Goal: Task Accomplishment & Management: Use online tool/utility

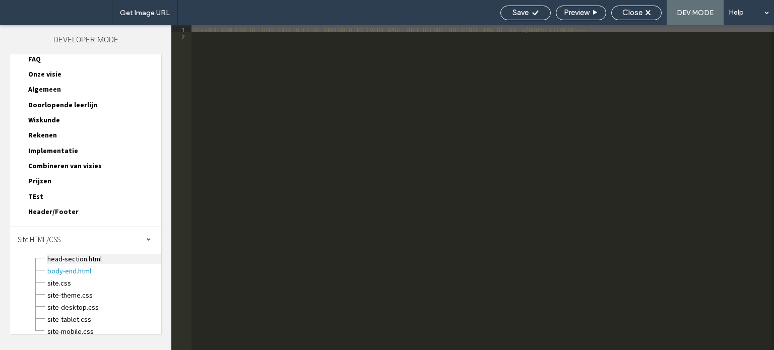
click at [95, 254] on span "head-section.html" at bounding box center [104, 259] width 114 height 10
click at [81, 326] on span "site-mobile.css" at bounding box center [104, 331] width 114 height 10
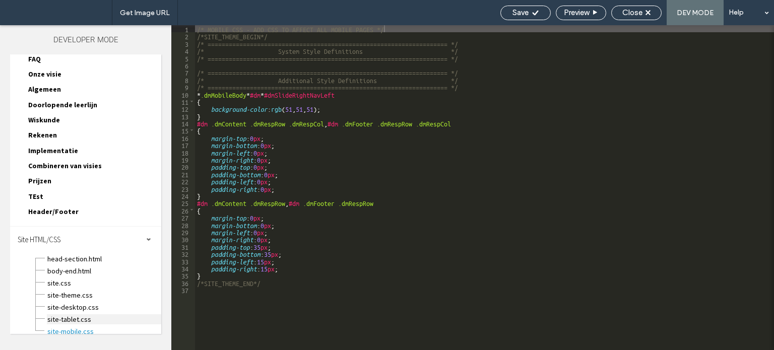
click at [100, 314] on span "site-tablet.css" at bounding box center [104, 319] width 114 height 10
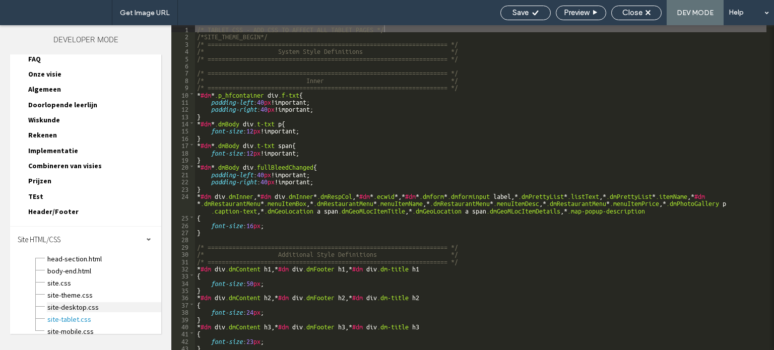
click at [105, 302] on span "site-desktop.css" at bounding box center [104, 307] width 114 height 10
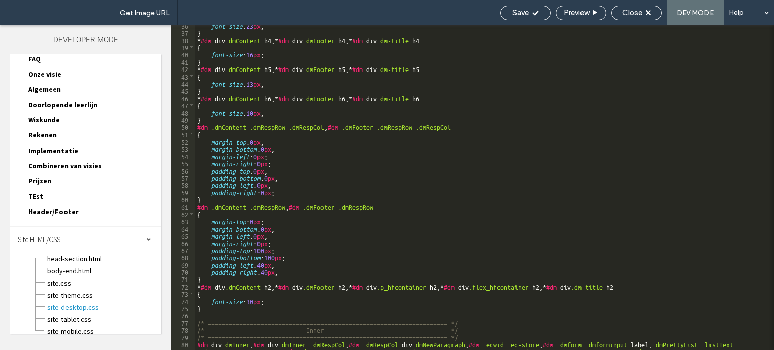
scroll to position [320, 0]
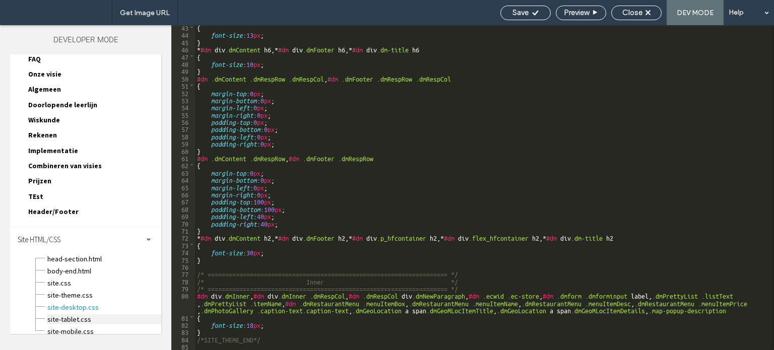
click at [81, 314] on span "site-tablet.css" at bounding box center [104, 319] width 114 height 10
click at [91, 326] on span "site-mobile.css" at bounding box center [104, 331] width 114 height 10
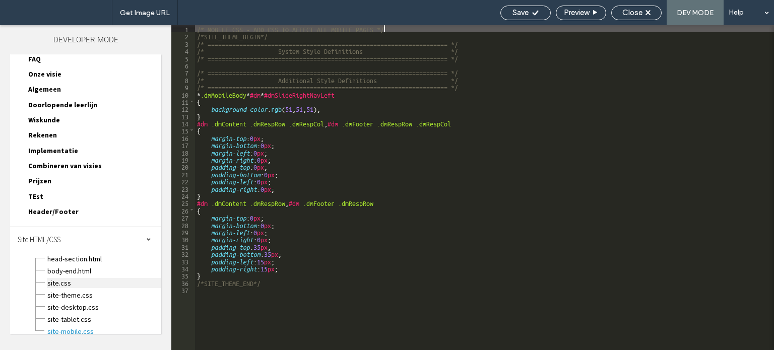
click at [80, 278] on span "site.css" at bounding box center [104, 283] width 114 height 10
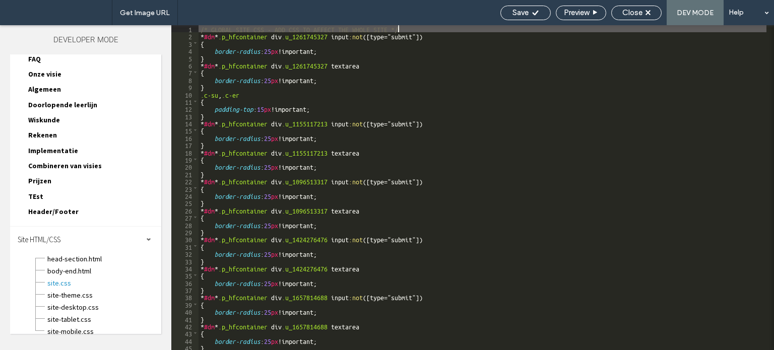
scroll to position [0, 0]
click at [66, 326] on span "site-mobile.css" at bounding box center [104, 331] width 114 height 10
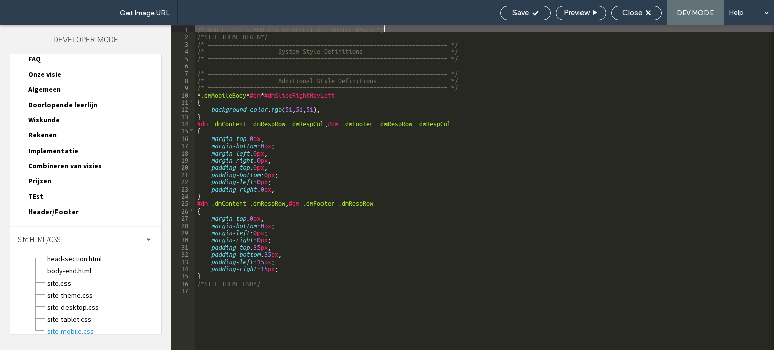
click at [40, 207] on span "Header/Footer" at bounding box center [53, 211] width 50 height 9
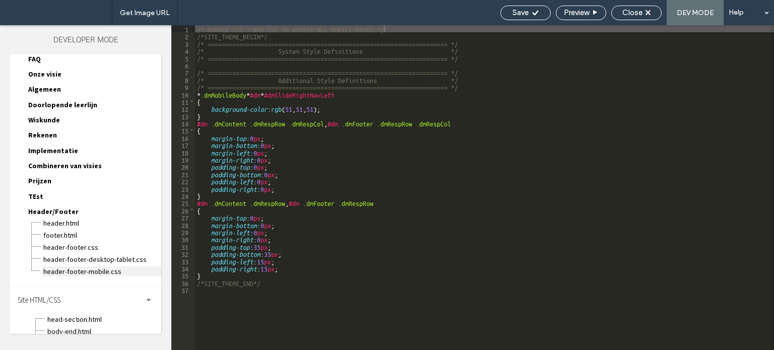
click at [66, 266] on span "header-footer-mobile.css" at bounding box center [102, 271] width 118 height 10
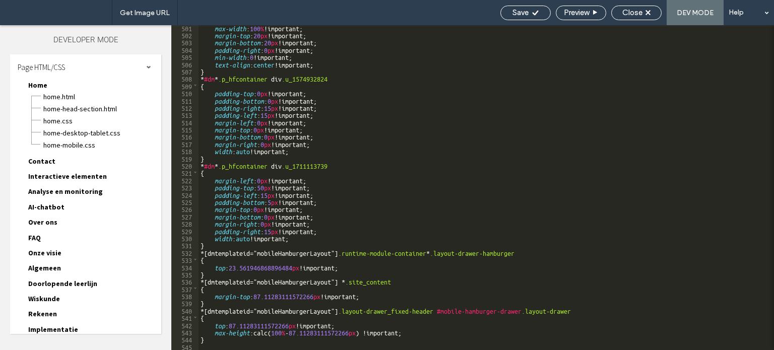
scroll to position [238, 0]
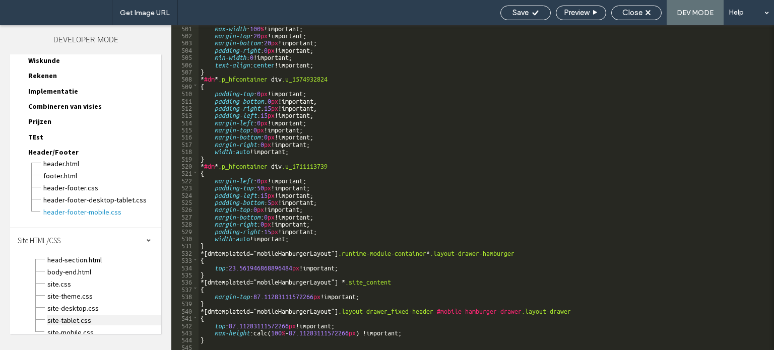
drag, startPoint x: 68, startPoint y: 320, endPoint x: 82, endPoint y: 312, distance: 16.1
click at [69, 327] on span "site-mobile.css" at bounding box center [104, 332] width 114 height 10
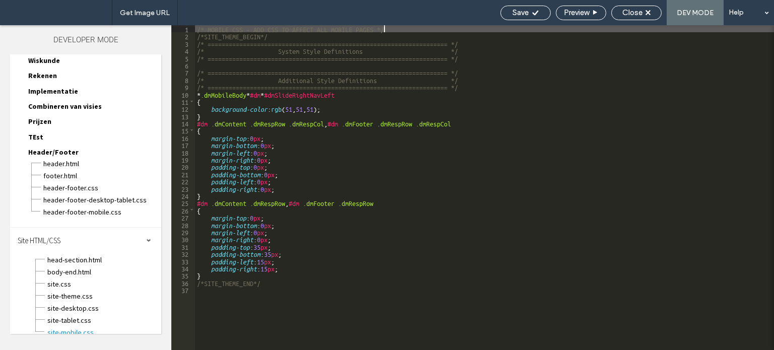
click at [209, 277] on div "/* MOBILE CSS - ADD CSS TO AFFECT ALL MOBILE PAGES */ /*SITE_THEME_BEGIN*/ /* =…" at bounding box center [484, 194] width 579 height 339
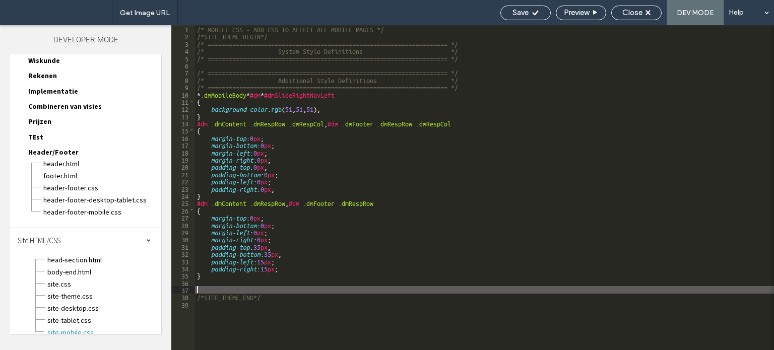
paste textarea
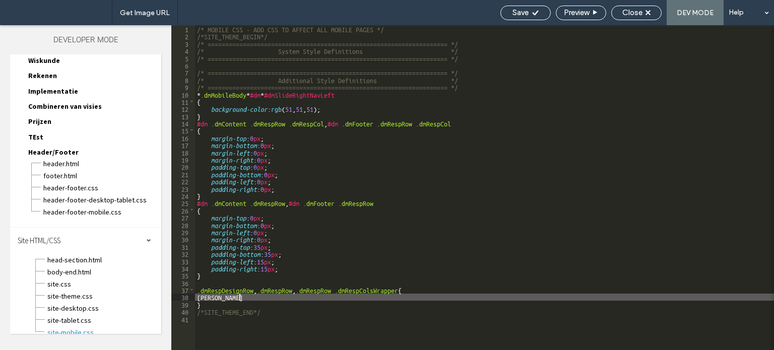
type textarea "**"
click at [628, 19] on div "Close" at bounding box center [636, 13] width 50 height 15
click at [629, 18] on div "Close" at bounding box center [636, 13] width 50 height 15
click at [631, 13] on span "Close" at bounding box center [632, 12] width 20 height 9
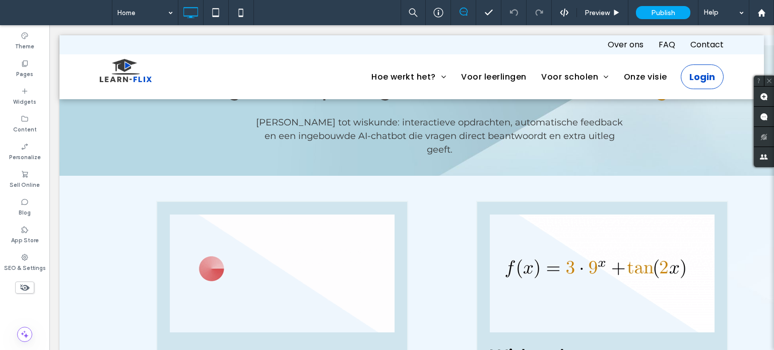
scroll to position [504, 0]
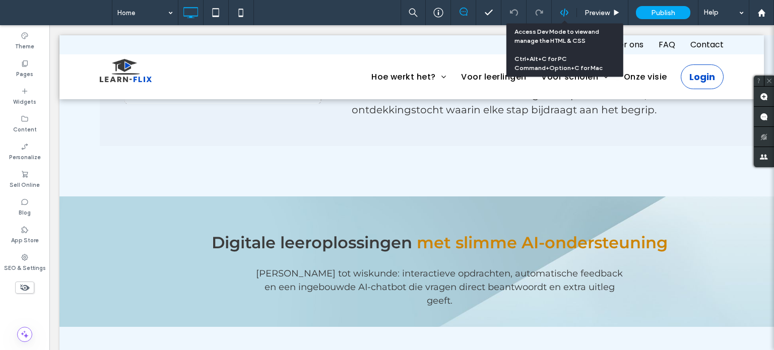
click at [561, 13] on use at bounding box center [564, 13] width 8 height 8
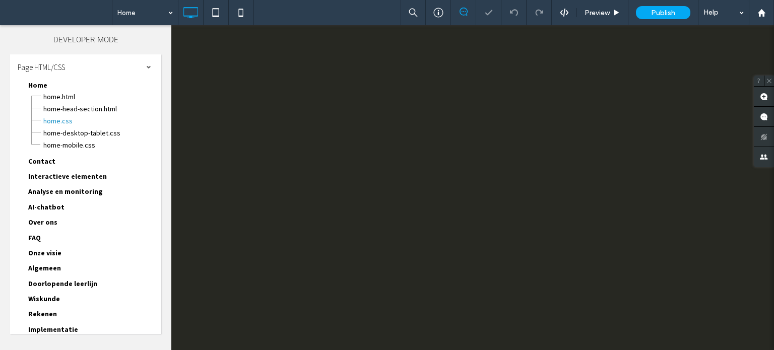
scroll to position [0, 0]
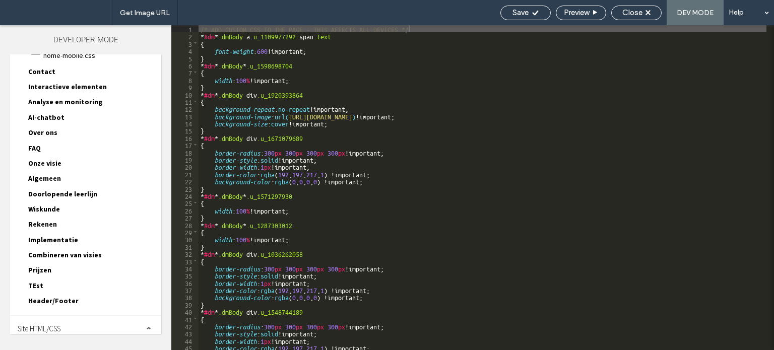
click at [66, 316] on div "Site HTML/CSS" at bounding box center [85, 328] width 151 height 25
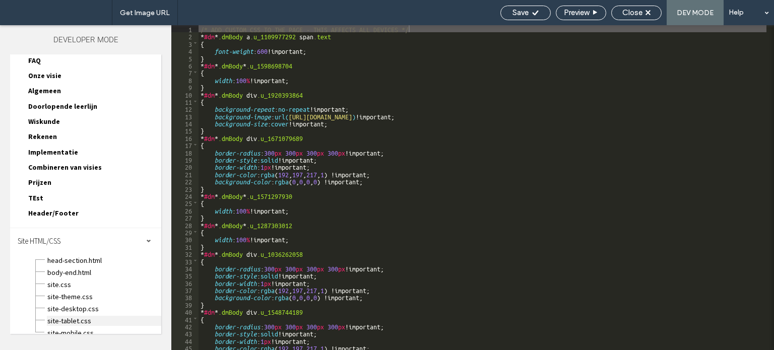
scroll to position [179, 0]
click at [67, 326] on span "site-mobile.css" at bounding box center [104, 331] width 114 height 10
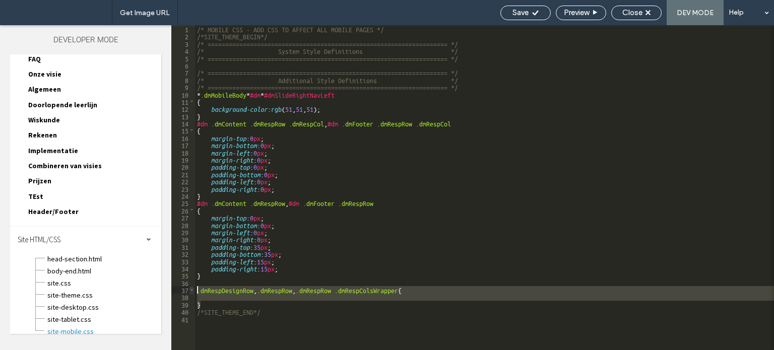
drag, startPoint x: 202, startPoint y: 302, endPoint x: 193, endPoint y: 287, distance: 17.2
click at [193, 287] on div "** 1 2 3 4 5 6 7 8 9 10 11 12 13 14 15 16 17 18 19 20 21 22 23 24 25 26 27 28 2…" at bounding box center [472, 187] width 602 height 325
